Goal: Entertainment & Leisure: Consume media (video, audio)

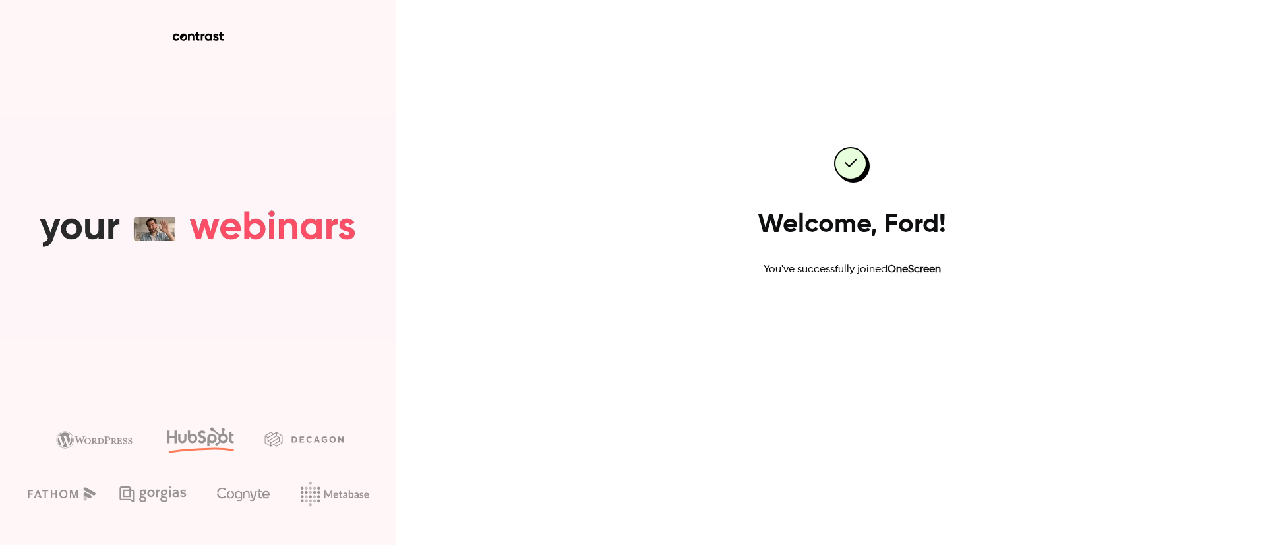
click at [812, 322] on link "Go to dashboard" at bounding box center [852, 320] width 112 height 32
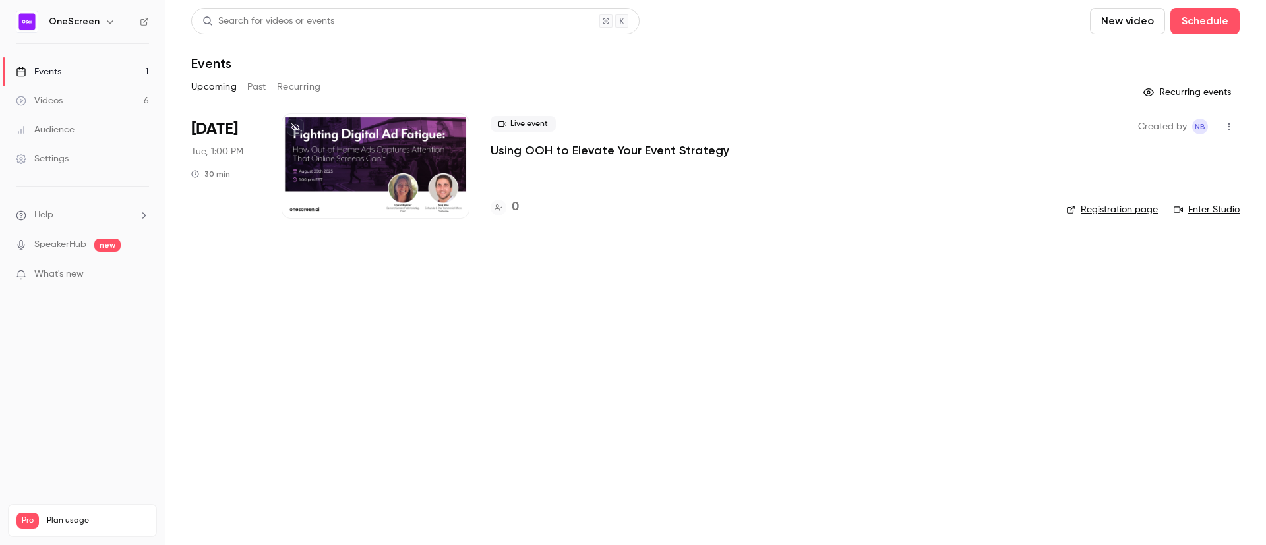
click at [76, 100] on link "Videos 6" at bounding box center [82, 100] width 165 height 29
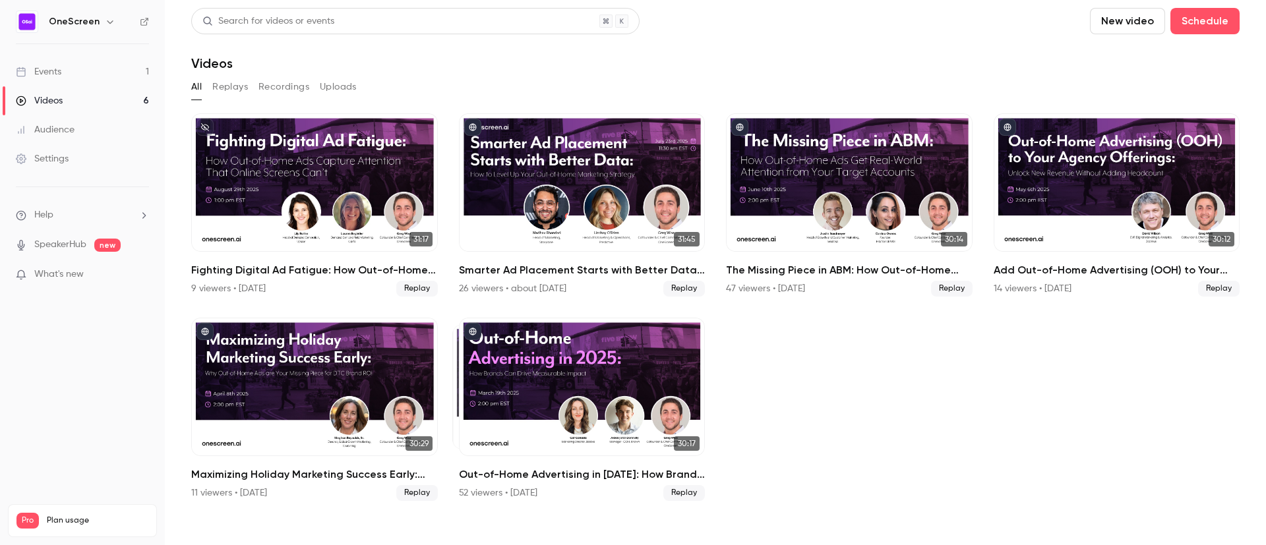
click at [969, 384] on ul "31:17 Fighting Digital Ad Fatigue: How Out-of-Home Ads Capture Attention That O…" at bounding box center [715, 307] width 1048 height 388
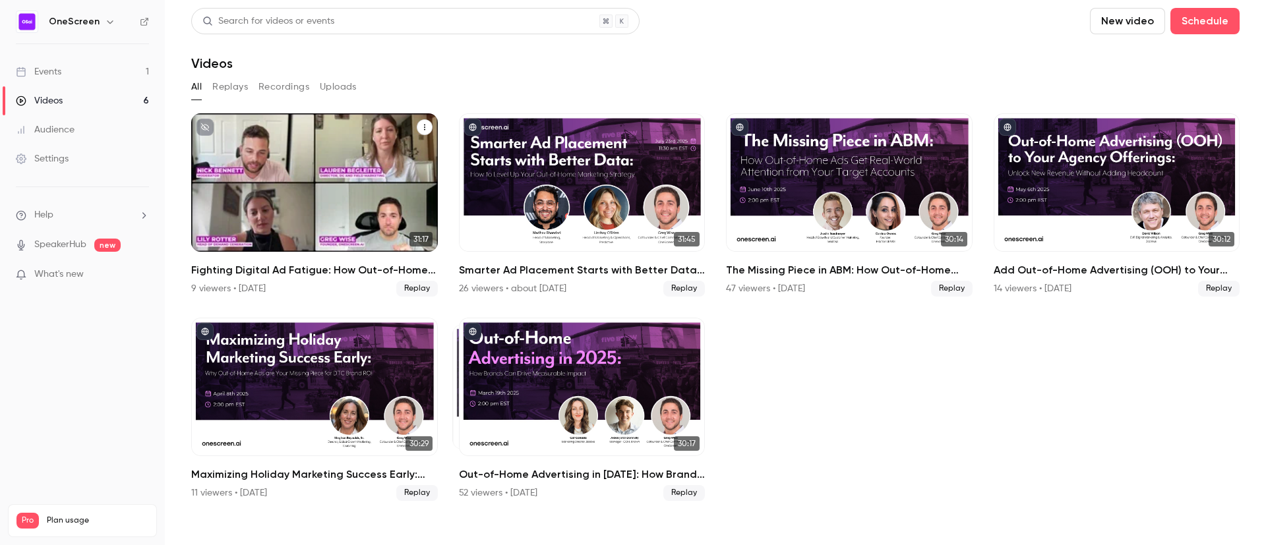
click at [286, 269] on h2 "Fighting Digital Ad Fatigue: How Out-of-Home Ads Capture Attention That Online …" at bounding box center [314, 270] width 247 height 16
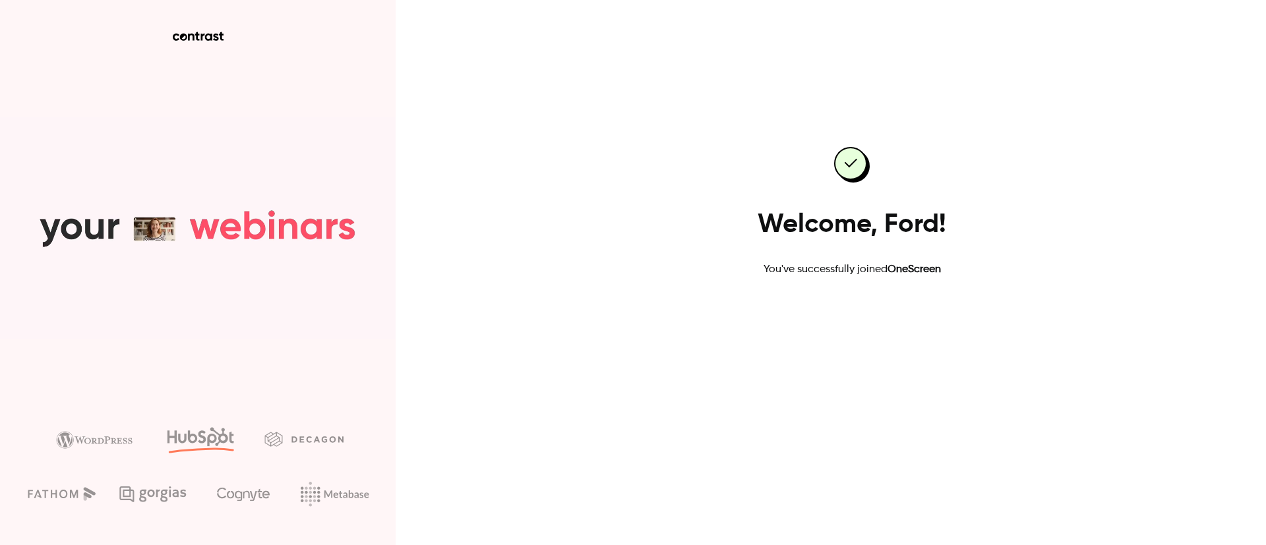
click at [831, 312] on link "Go to dashboard" at bounding box center [852, 320] width 112 height 32
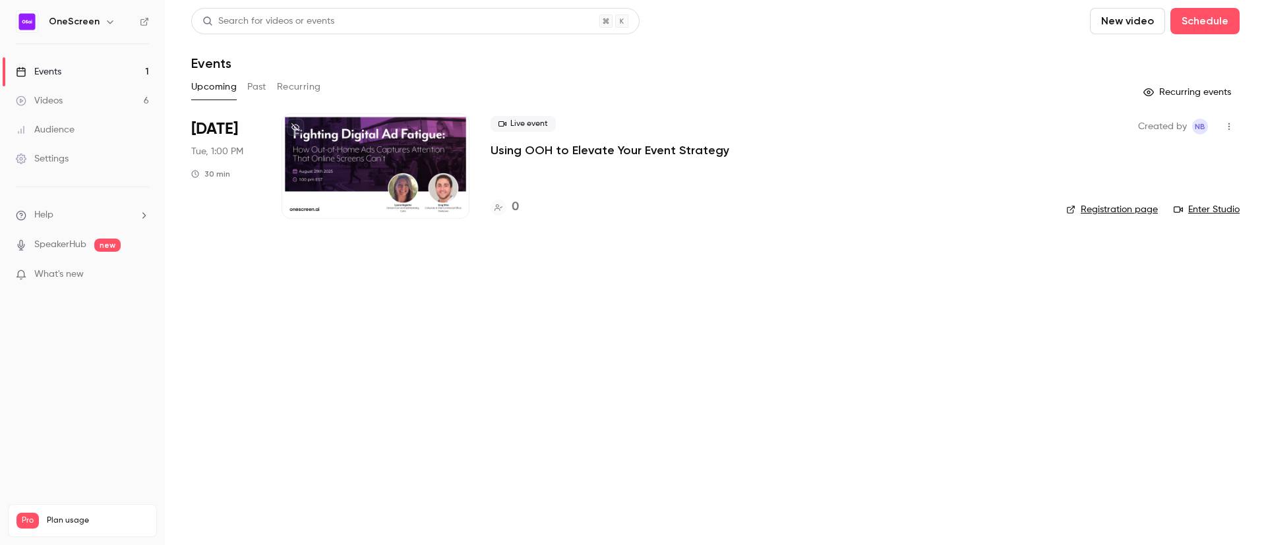
click at [79, 106] on link "Videos 6" at bounding box center [82, 100] width 165 height 29
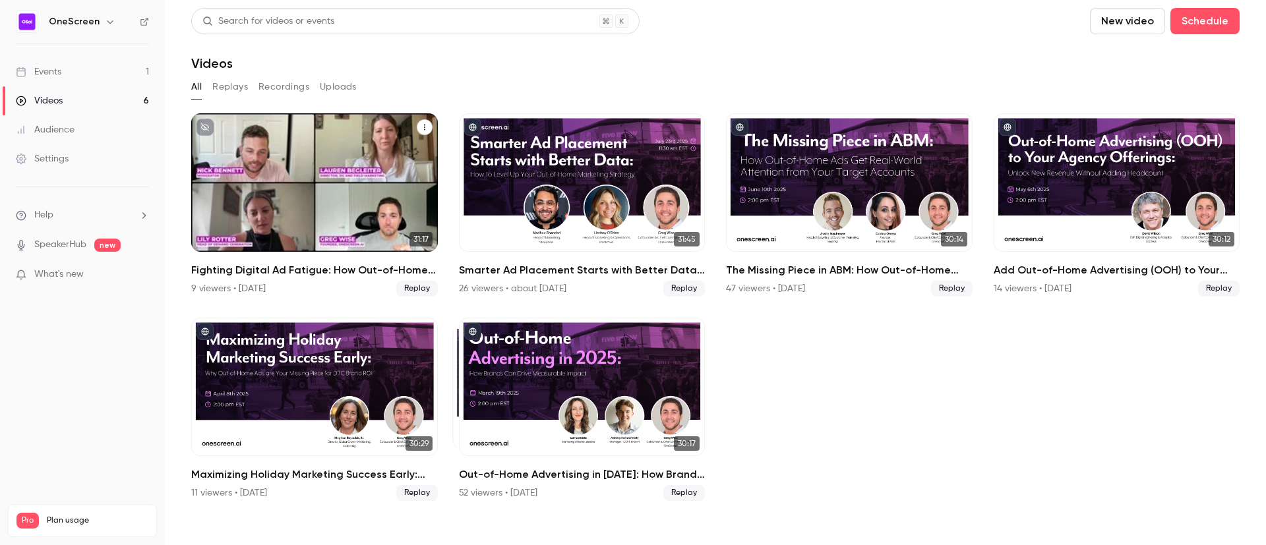
click at [301, 173] on div "Fighting Digital Ad Fatigue: How Out-of-Home Ads Capture Attention That Online …" at bounding box center [314, 182] width 247 height 138
